Goal: Complete application form: Complete application form

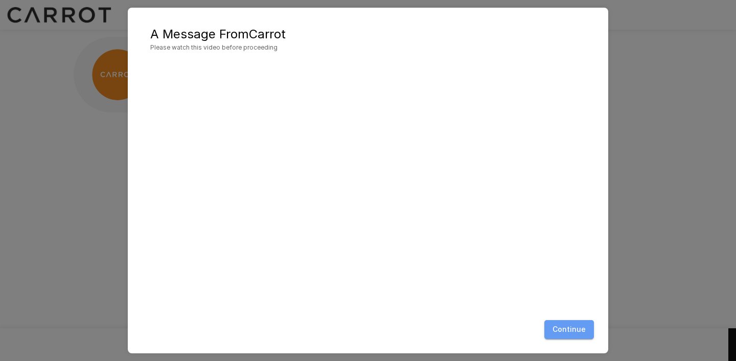
click at [573, 330] on button "Continue" at bounding box center [569, 329] width 50 height 19
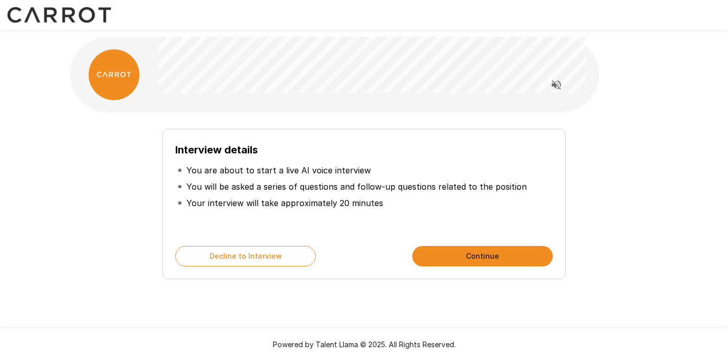
click at [471, 255] on button "Continue" at bounding box center [483, 256] width 141 height 20
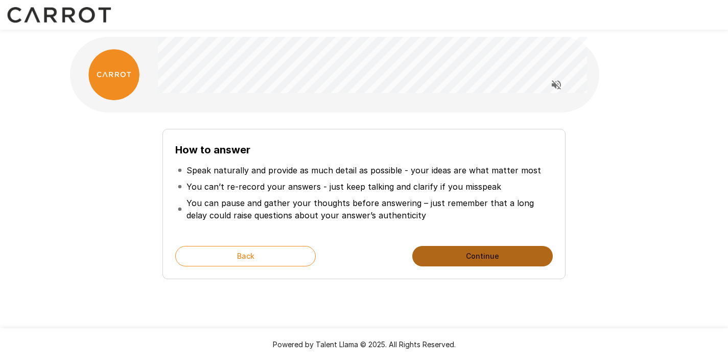
click at [490, 260] on button "Continue" at bounding box center [483, 256] width 141 height 20
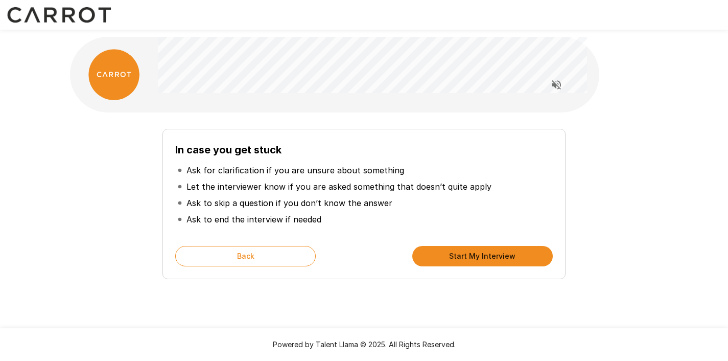
click at [491, 262] on button "Start My Interview" at bounding box center [483, 256] width 141 height 20
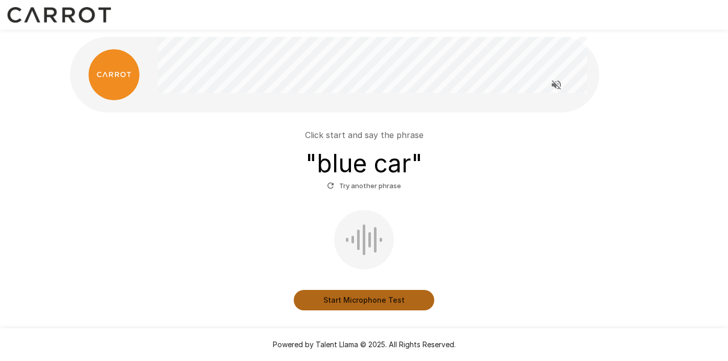
click at [379, 295] on button "Start Microphone Test" at bounding box center [364, 300] width 141 height 20
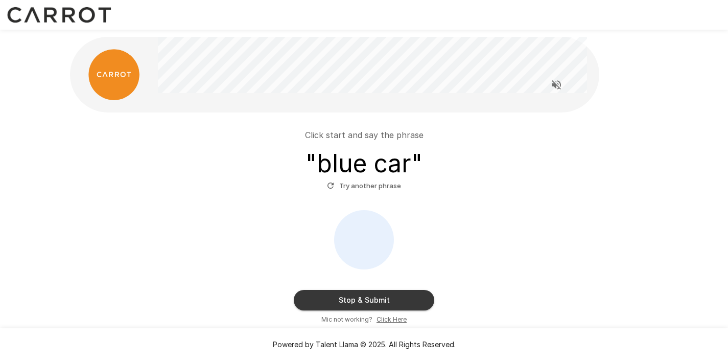
click at [385, 308] on button "Stop & Submit" at bounding box center [364, 300] width 141 height 20
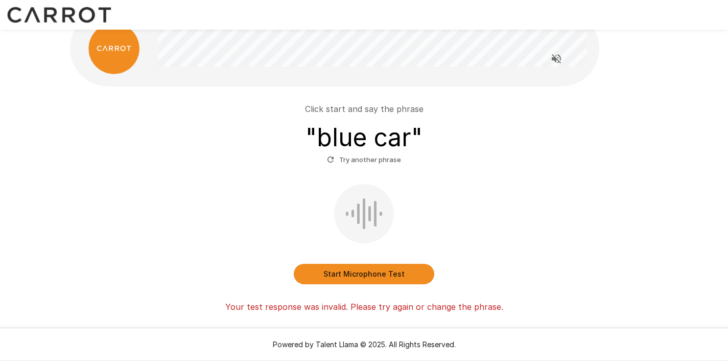
scroll to position [64, 0]
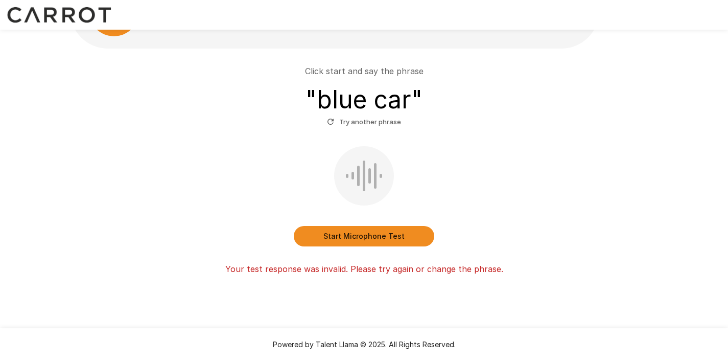
click at [380, 239] on button "Start Microphone Test" at bounding box center [364, 236] width 141 height 20
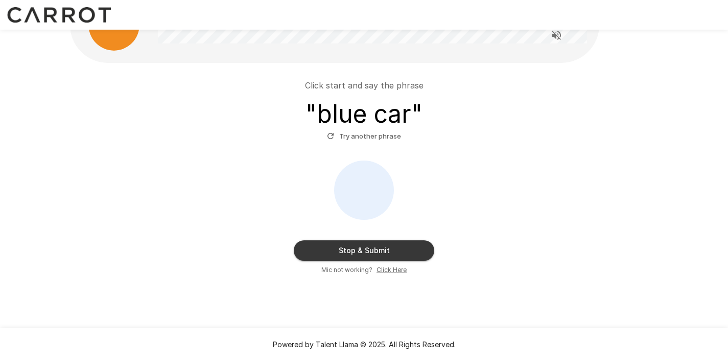
scroll to position [50, 0]
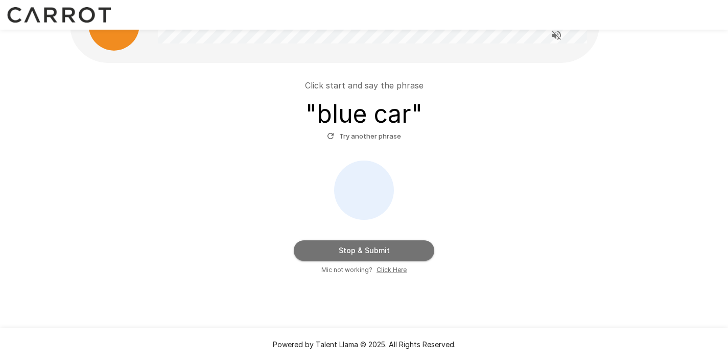
click at [391, 252] on button "Stop & Submit" at bounding box center [364, 250] width 141 height 20
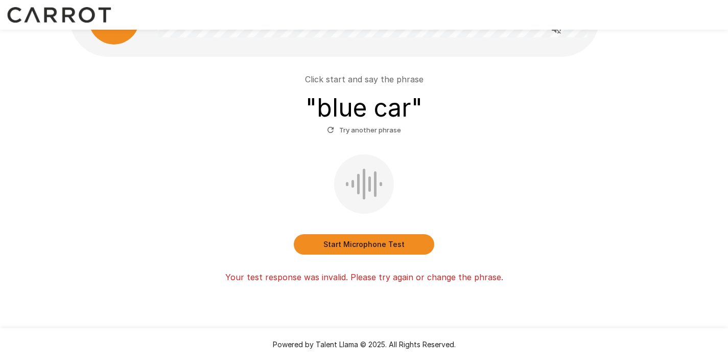
scroll to position [39, 0]
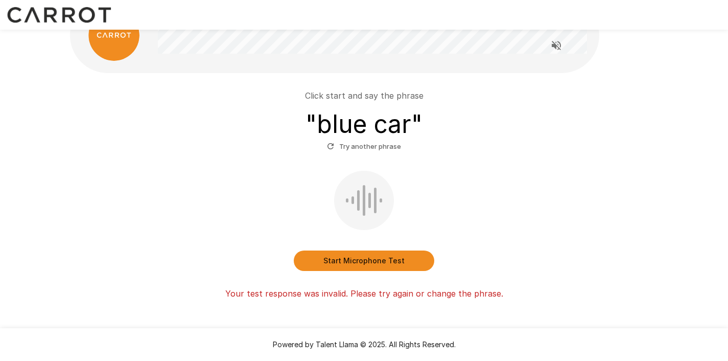
click at [369, 264] on button "Start Microphone Test" at bounding box center [364, 260] width 141 height 20
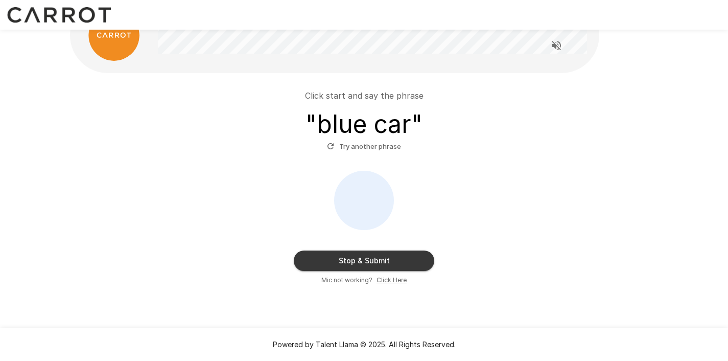
click at [393, 261] on button "Stop & Submit" at bounding box center [364, 260] width 141 height 20
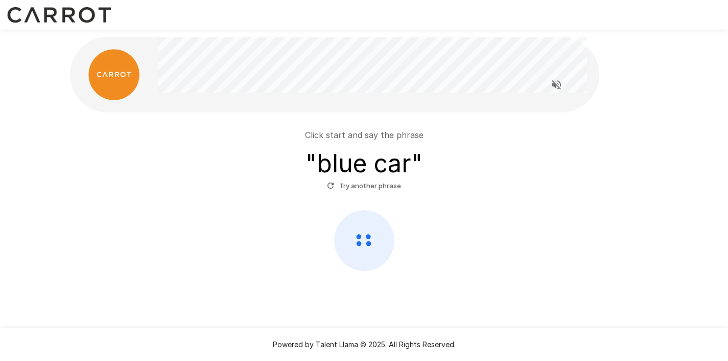
scroll to position [0, 0]
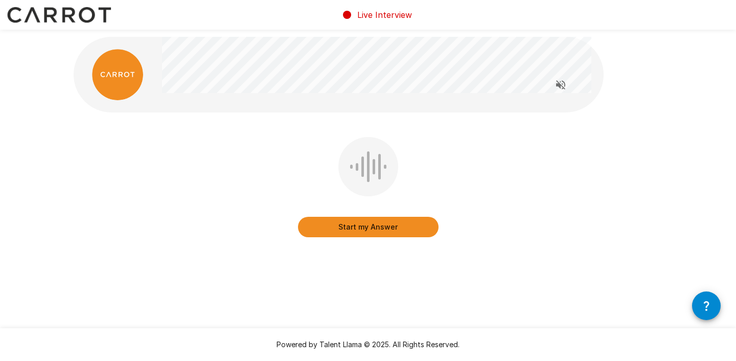
click at [395, 229] on button "Start my Answer" at bounding box center [368, 227] width 141 height 20
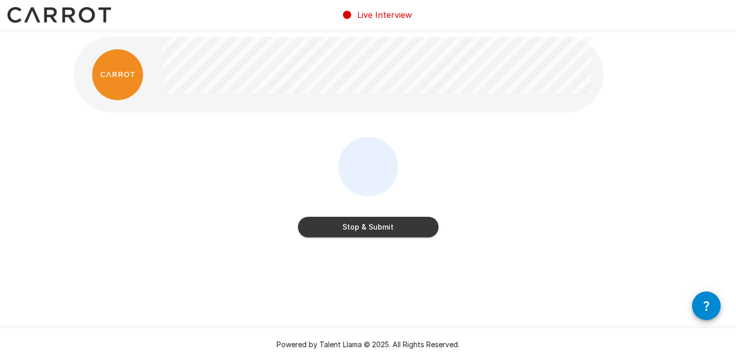
click at [363, 233] on button "Stop & Submit" at bounding box center [368, 227] width 141 height 20
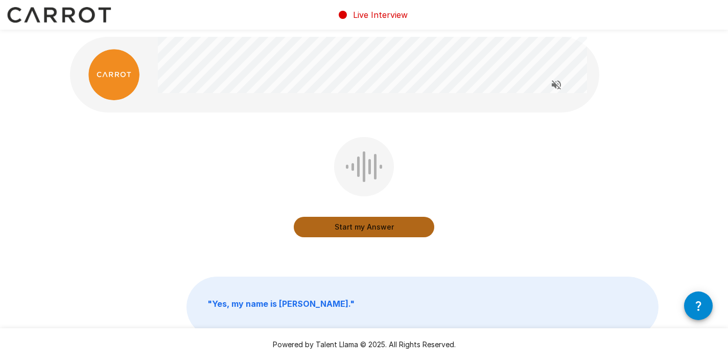
click at [352, 229] on button "Start my Answer" at bounding box center [364, 227] width 141 height 20
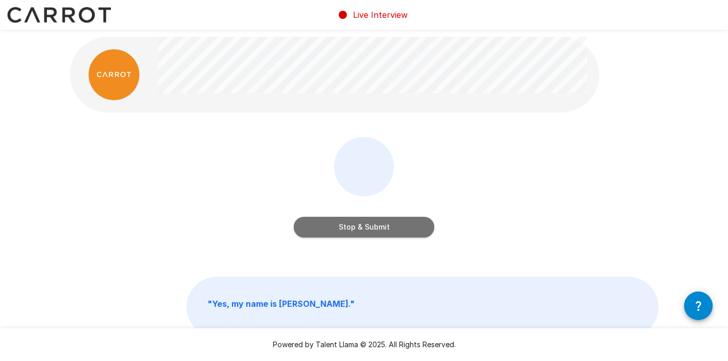
click at [407, 227] on button "Stop & Submit" at bounding box center [364, 227] width 141 height 20
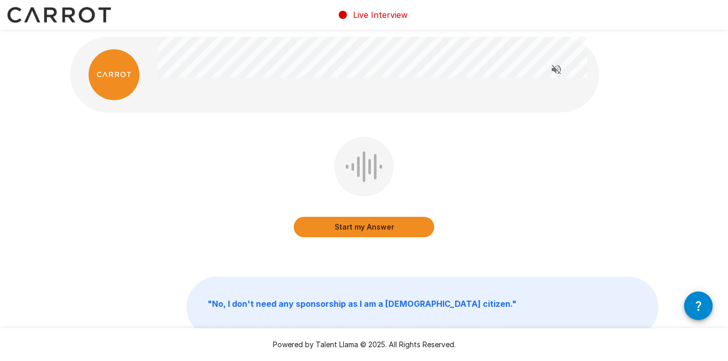
click at [384, 228] on button "Start my Answer" at bounding box center [364, 227] width 141 height 20
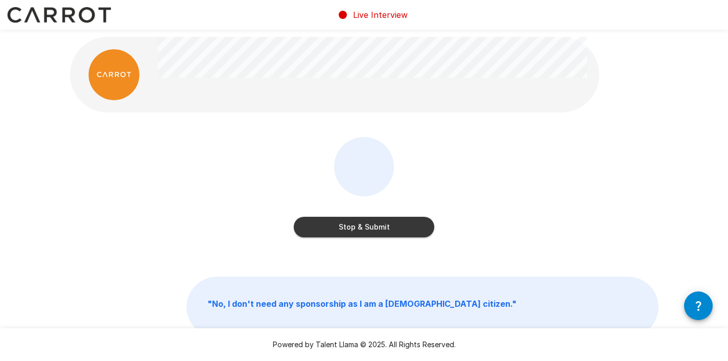
click at [358, 232] on button "Stop & Submit" at bounding box center [364, 227] width 141 height 20
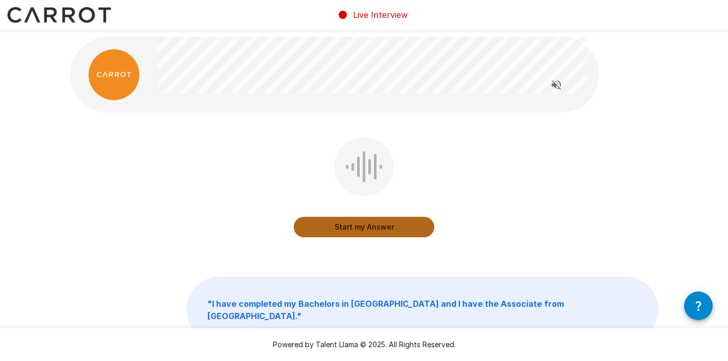
click at [384, 231] on button "Start my Answer" at bounding box center [364, 227] width 141 height 20
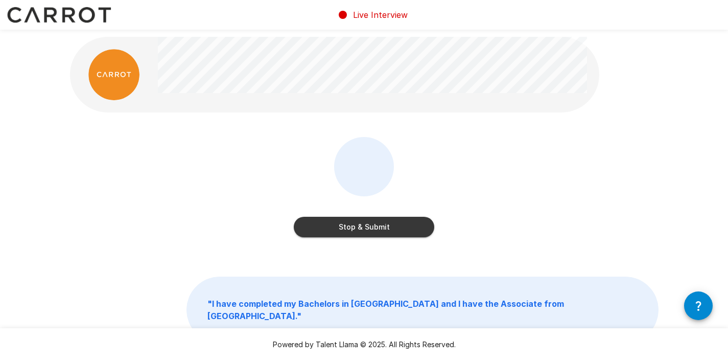
click at [377, 228] on button "Stop & Submit" at bounding box center [364, 227] width 141 height 20
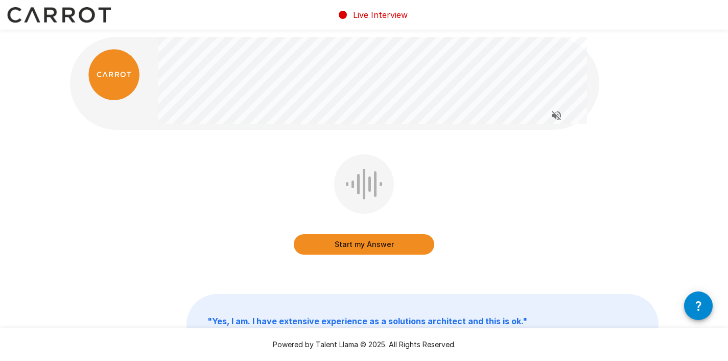
click at [382, 245] on button "Start my Answer" at bounding box center [364, 244] width 141 height 20
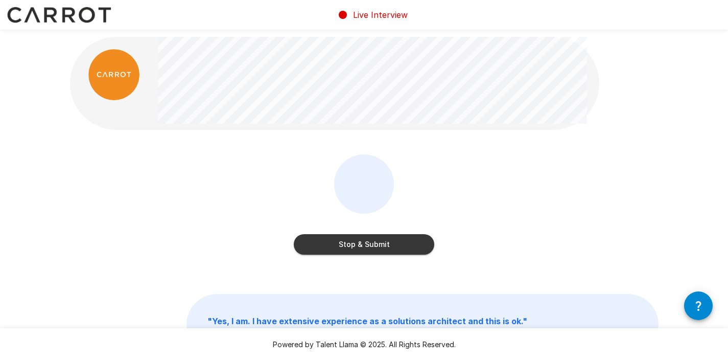
click at [391, 243] on button "Stop & Submit" at bounding box center [364, 244] width 141 height 20
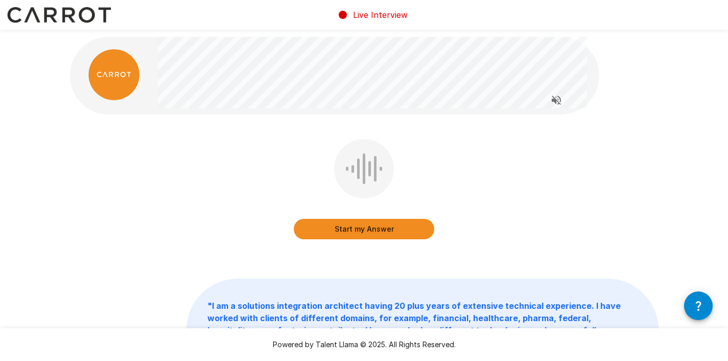
click at [377, 224] on button "Start my Answer" at bounding box center [364, 229] width 141 height 20
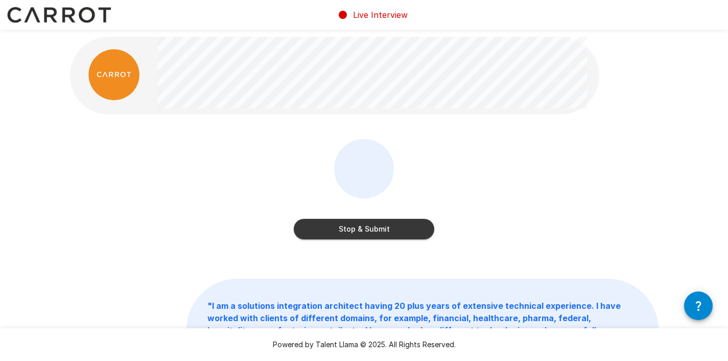
click at [348, 226] on button "Stop & Submit" at bounding box center [364, 229] width 141 height 20
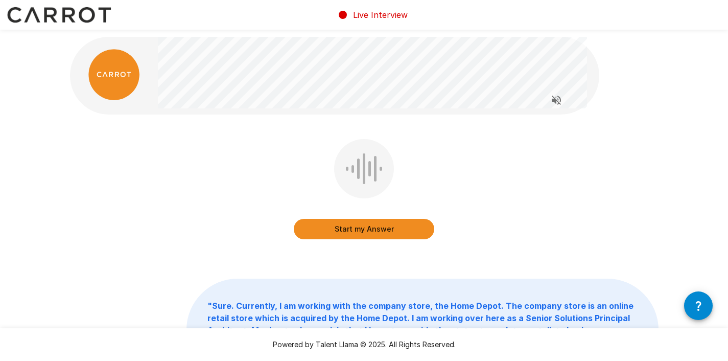
click at [385, 233] on button "Start my Answer" at bounding box center [364, 229] width 141 height 20
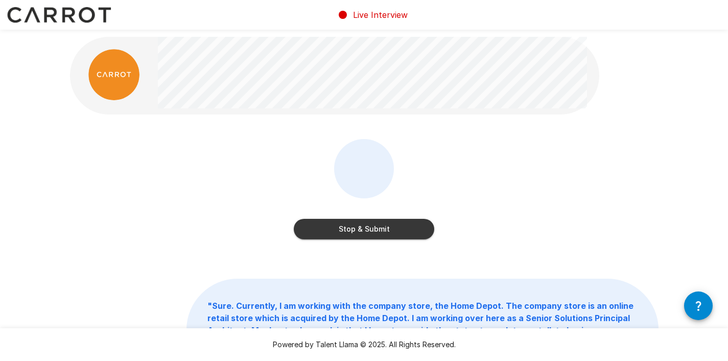
click at [383, 231] on button "Stop & Submit" at bounding box center [364, 229] width 141 height 20
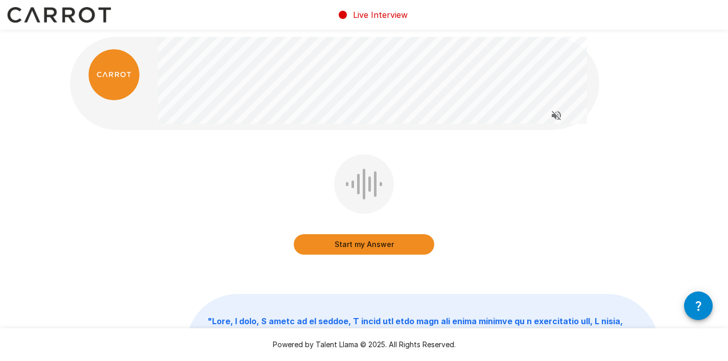
click at [380, 242] on button "Start my Answer" at bounding box center [364, 244] width 141 height 20
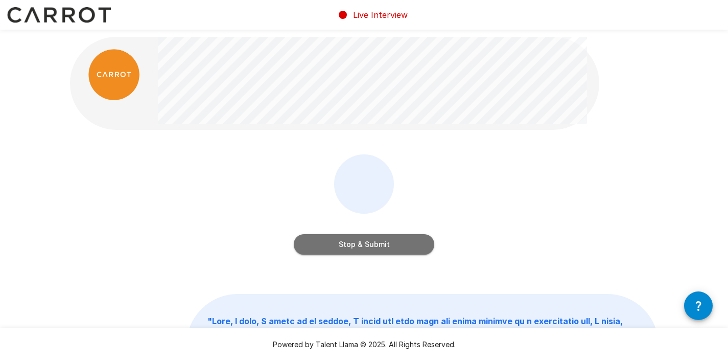
click at [389, 245] on button "Stop & Submit" at bounding box center [364, 244] width 141 height 20
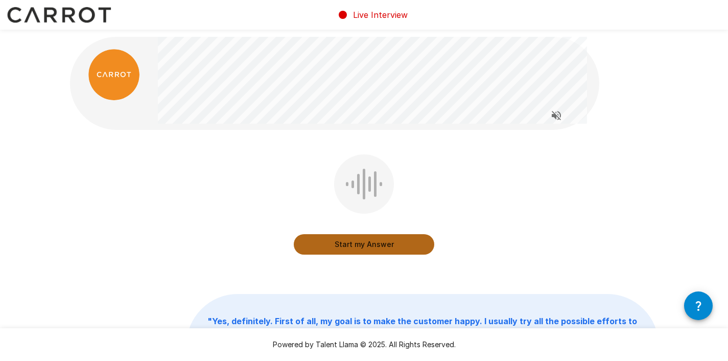
click at [380, 245] on button "Start my Answer" at bounding box center [364, 244] width 141 height 20
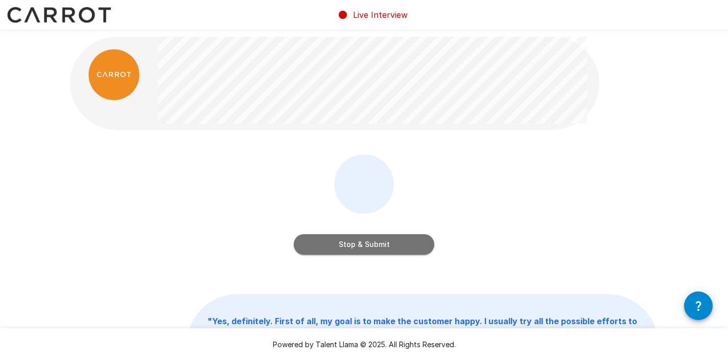
click at [382, 246] on button "Stop & Submit" at bounding box center [364, 244] width 141 height 20
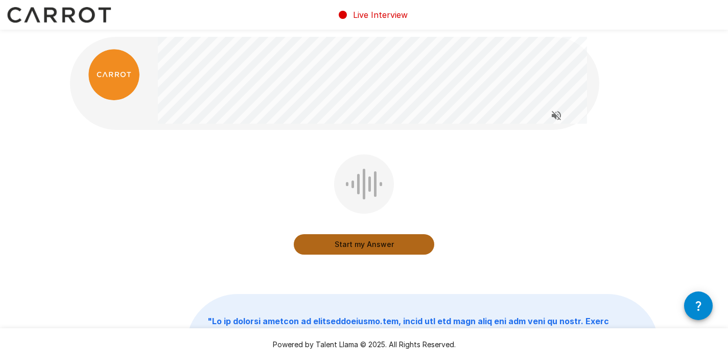
click at [384, 243] on button "Start my Answer" at bounding box center [364, 244] width 141 height 20
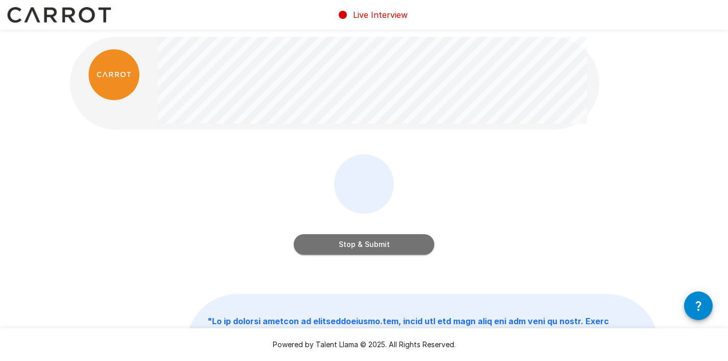
click at [387, 244] on button "Stop & Submit" at bounding box center [364, 244] width 141 height 20
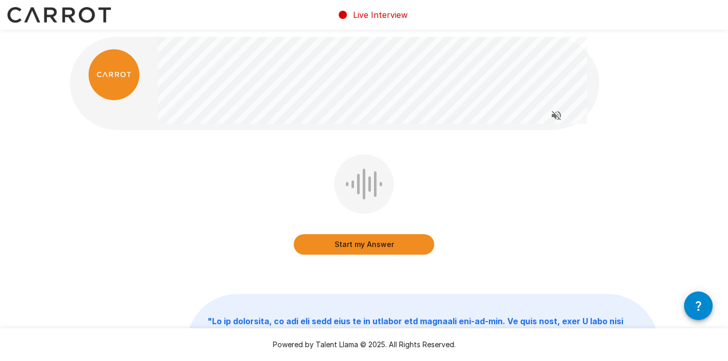
click at [384, 244] on button "Start my Answer" at bounding box center [364, 244] width 141 height 20
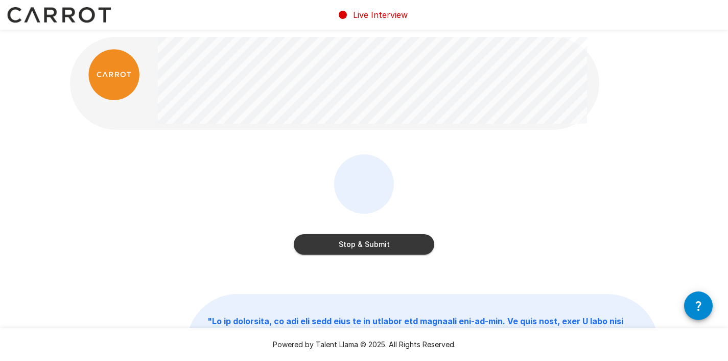
click at [351, 244] on button "Stop & Submit" at bounding box center [364, 244] width 141 height 20
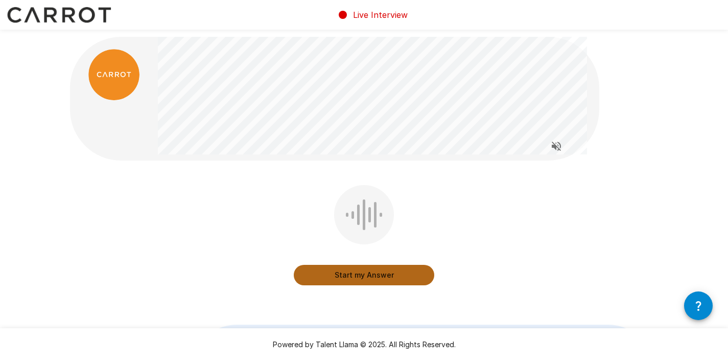
click at [397, 272] on button "Start my Answer" at bounding box center [364, 275] width 141 height 20
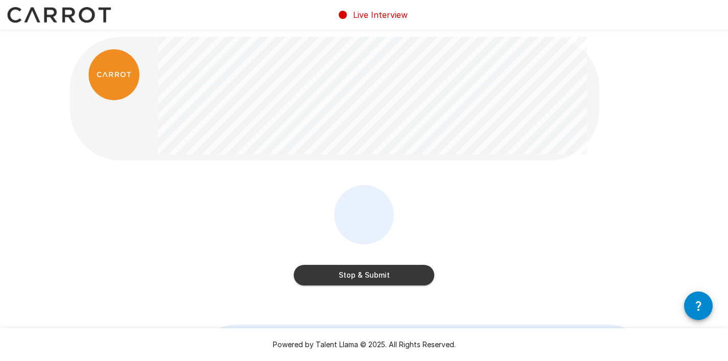
click at [374, 279] on button "Stop & Submit" at bounding box center [364, 275] width 141 height 20
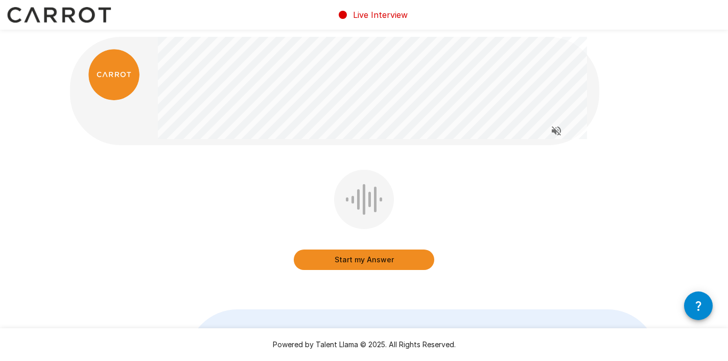
click at [388, 262] on button "Start my Answer" at bounding box center [364, 259] width 141 height 20
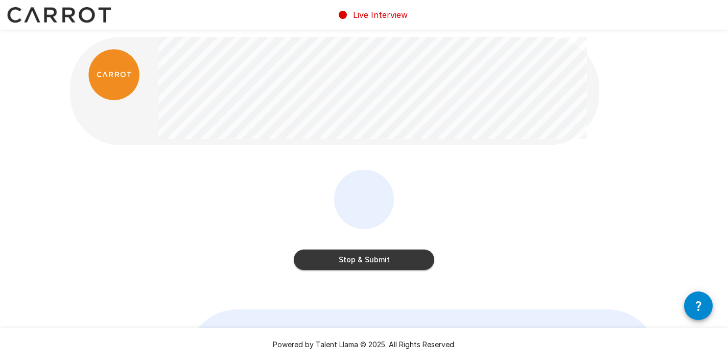
click at [365, 260] on button "Stop & Submit" at bounding box center [364, 259] width 141 height 20
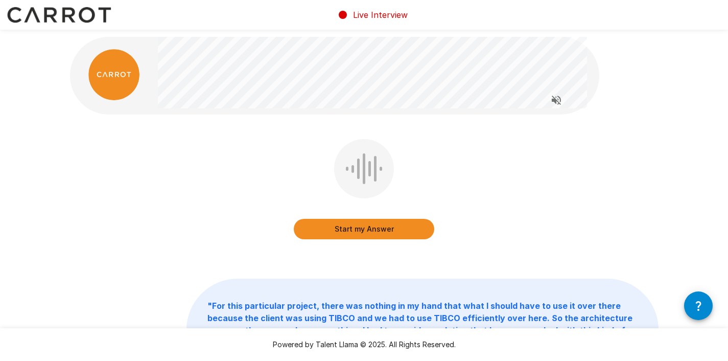
drag, startPoint x: 385, startPoint y: 234, endPoint x: 444, endPoint y: 238, distance: 59.0
click at [385, 234] on button "Start my Answer" at bounding box center [364, 229] width 141 height 20
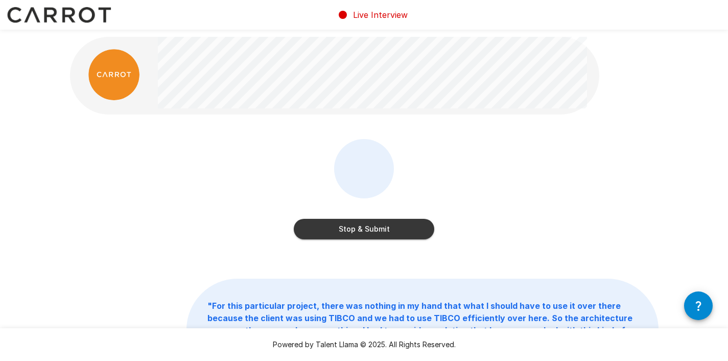
click at [386, 230] on button "Stop & Submit" at bounding box center [364, 229] width 141 height 20
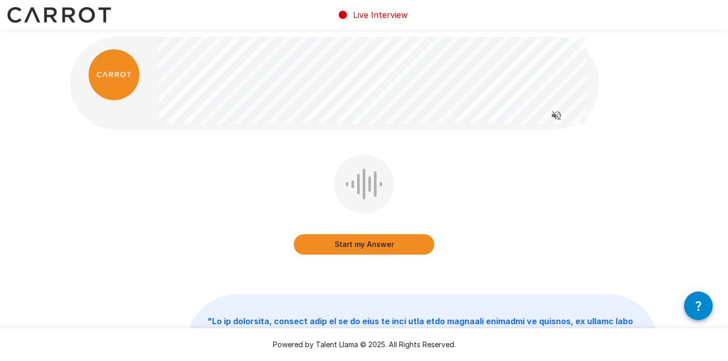
click at [385, 245] on button "Start my Answer" at bounding box center [364, 244] width 141 height 20
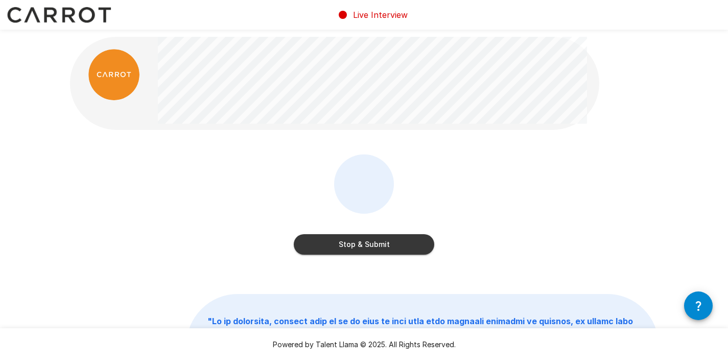
click at [399, 248] on button "Stop & Submit" at bounding box center [364, 244] width 141 height 20
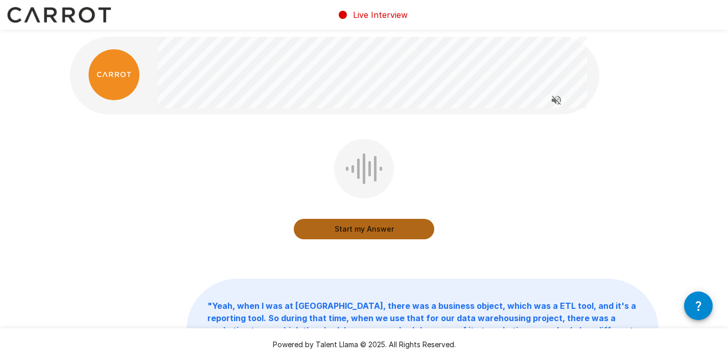
click at [366, 229] on button "Start my Answer" at bounding box center [364, 229] width 141 height 20
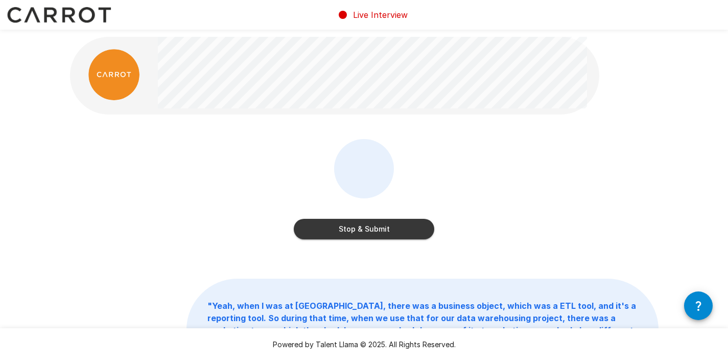
click at [366, 229] on button "Stop & Submit" at bounding box center [364, 229] width 141 height 20
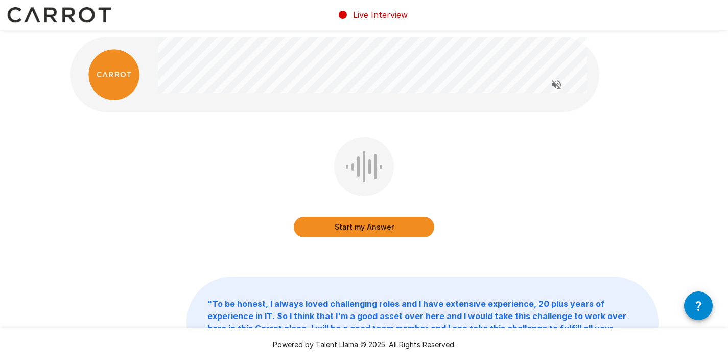
click at [371, 228] on button "Start my Answer" at bounding box center [364, 227] width 141 height 20
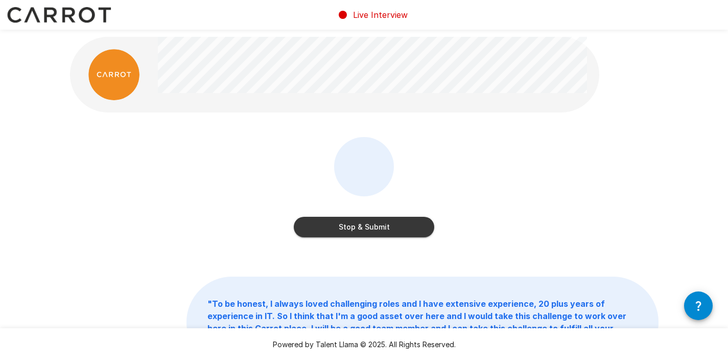
click at [380, 228] on button "Stop & Submit" at bounding box center [364, 227] width 141 height 20
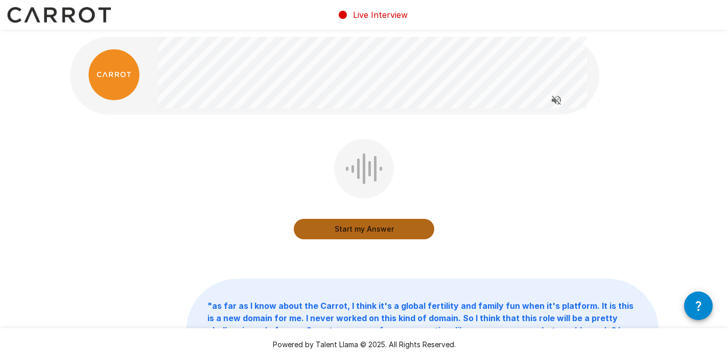
click at [393, 232] on button "Start my Answer" at bounding box center [364, 229] width 141 height 20
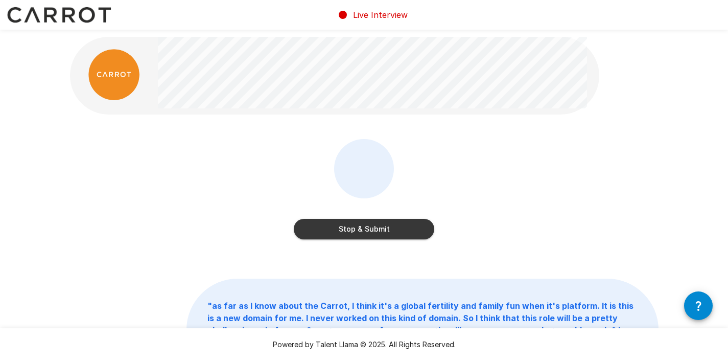
click at [396, 227] on button "Stop & Submit" at bounding box center [364, 229] width 141 height 20
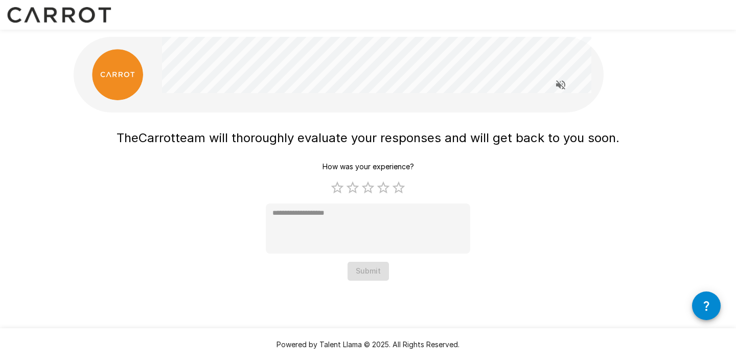
type textarea "*"
